Goal: Task Accomplishment & Management: Use online tool/utility

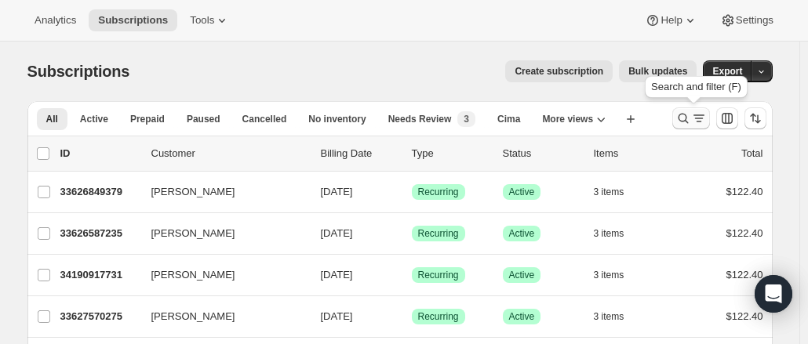
click at [704, 116] on icon "Search and filter results" at bounding box center [699, 119] width 16 height 16
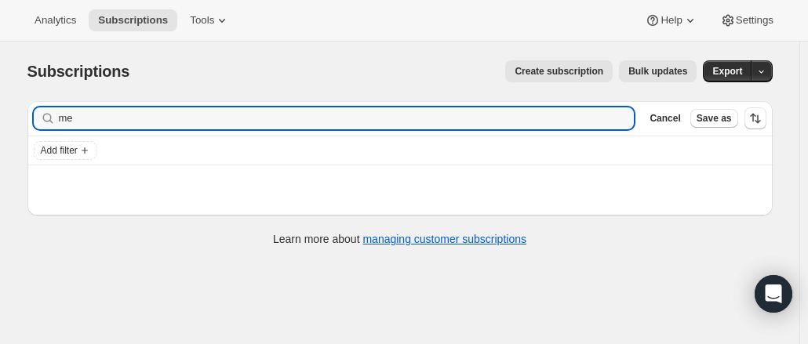
type input "m"
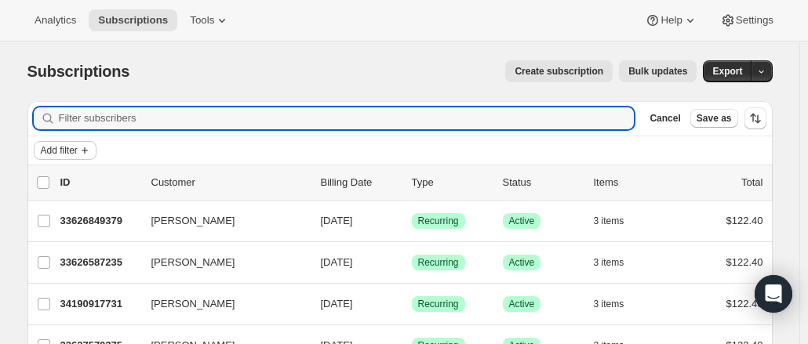
click at [66, 141] on button "Add filter" at bounding box center [65, 150] width 63 height 19
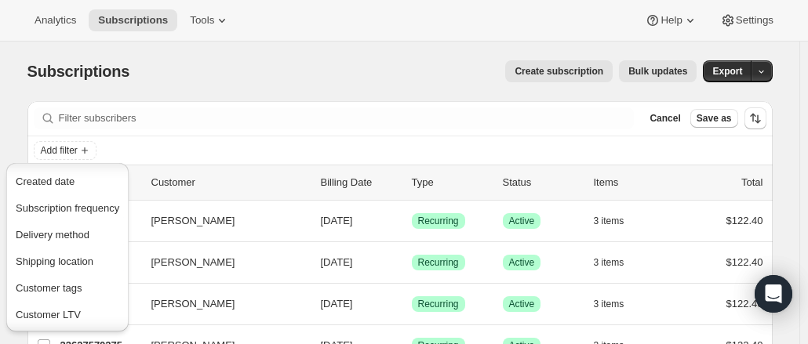
scroll to position [185, 0]
click at [34, 180] on span "Created date" at bounding box center [45, 181] width 59 height 12
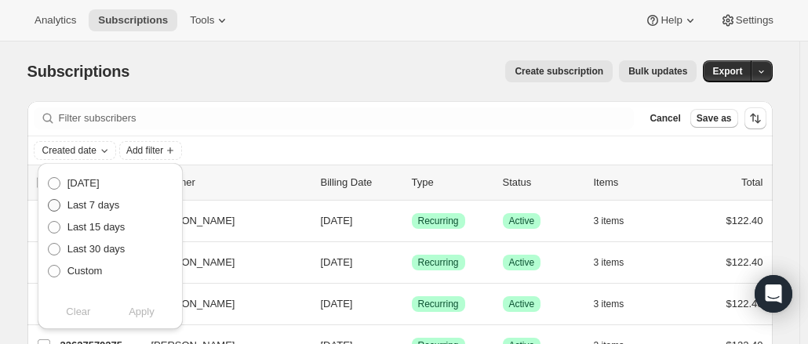
click at [95, 205] on span "Last 7 days" at bounding box center [93, 205] width 53 height 12
click at [49, 200] on input "Last 7 days" at bounding box center [48, 199] width 1 height 1
click at [129, 309] on span "Apply" at bounding box center [142, 312] width 26 height 16
click at [63, 324] on button "Clear" at bounding box center [79, 312] width 82 height 25
radio input "false"
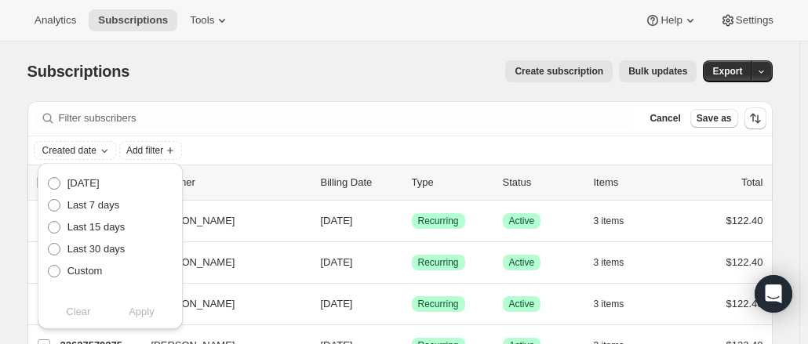
scroll to position [2, 0]
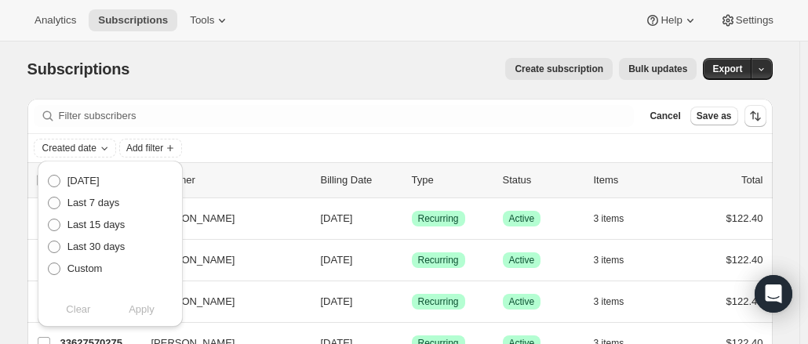
click at [216, 87] on div "Subscriptions. This page is ready Subscriptions Create subscription Bulk update…" at bounding box center [399, 69] width 745 height 60
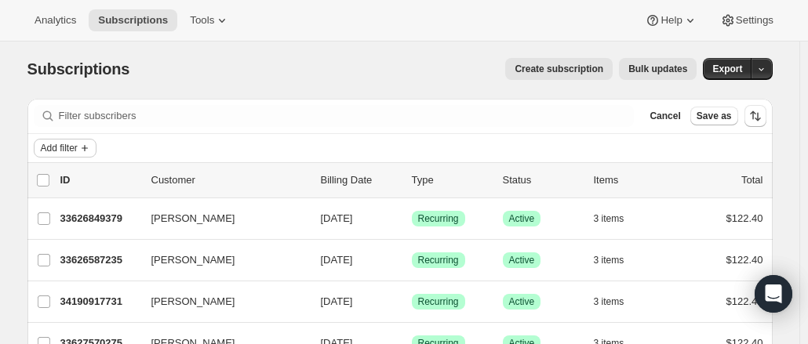
click at [67, 148] on span "Add filter" at bounding box center [59, 148] width 37 height 13
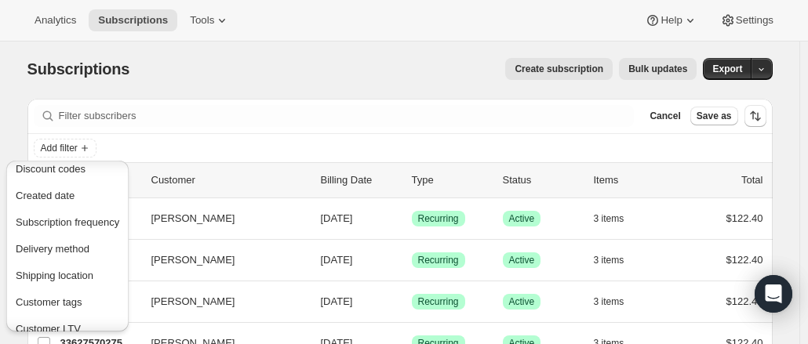
scroll to position [166, 0]
click at [65, 206] on button "Created date" at bounding box center [67, 196] width 113 height 25
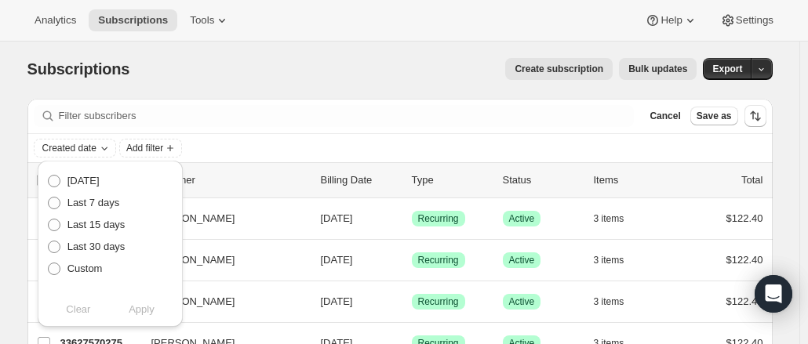
click at [65, 206] on label "Last 7 days" at bounding box center [83, 203] width 73 height 22
click at [49, 198] on input "Last 7 days" at bounding box center [48, 197] width 1 height 1
radio input "true"
click at [147, 311] on span "Apply" at bounding box center [142, 310] width 26 height 16
click at [349, 71] on div "Create subscription Bulk updates" at bounding box center [422, 69] width 548 height 22
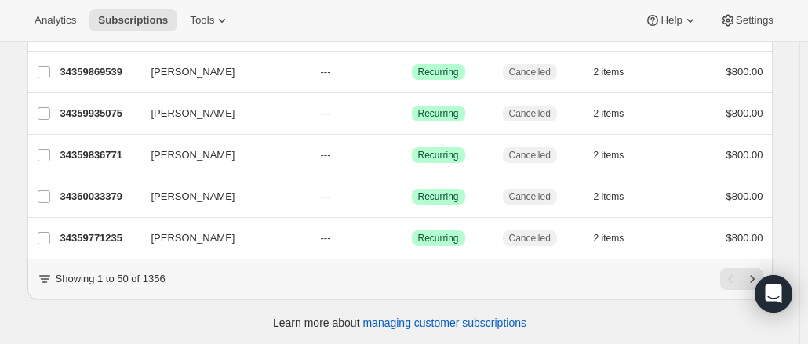
scroll to position [2019, 0]
click at [751, 277] on icon "Next" at bounding box center [752, 280] width 16 height 16
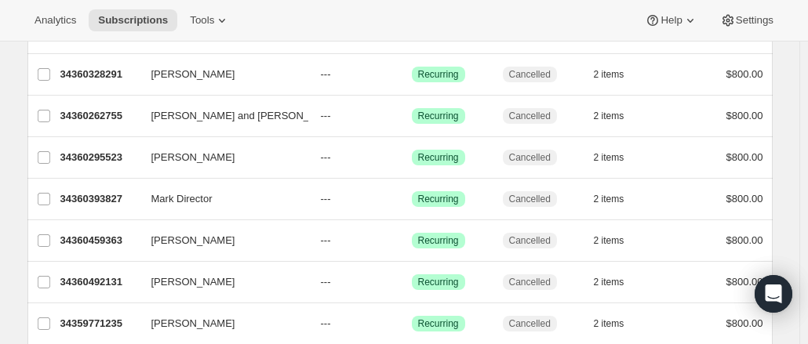
scroll to position [395, 0]
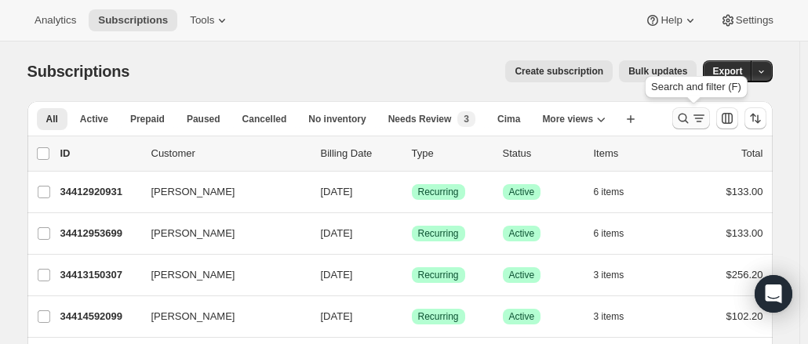
click at [707, 122] on icon "Search and filter results" at bounding box center [699, 119] width 16 height 16
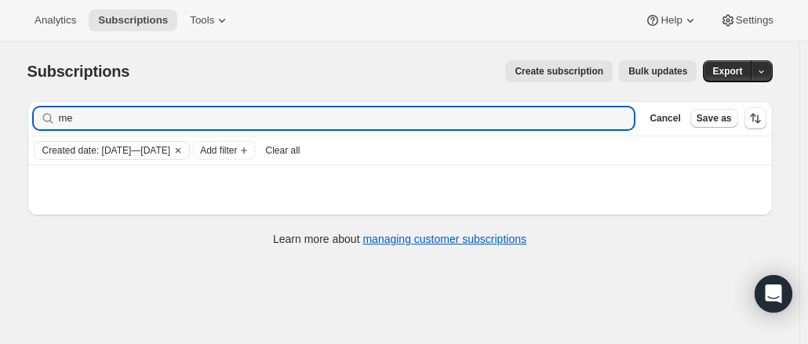
type input "m"
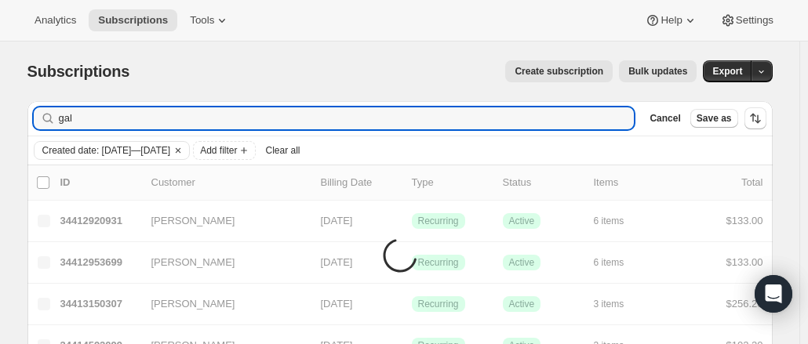
type input "gal"
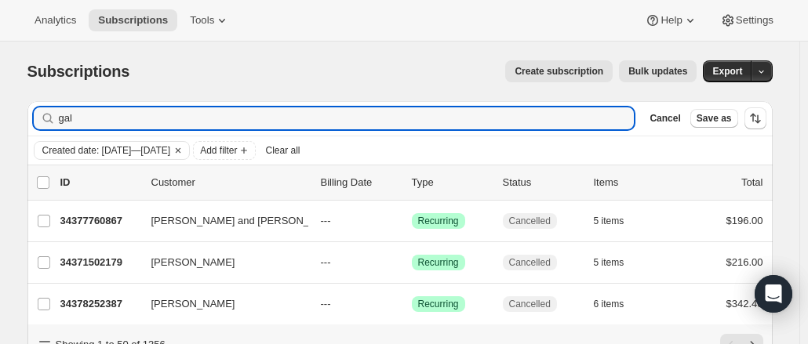
scroll to position [1, 0]
